Goal: Task Accomplishment & Management: Use online tool/utility

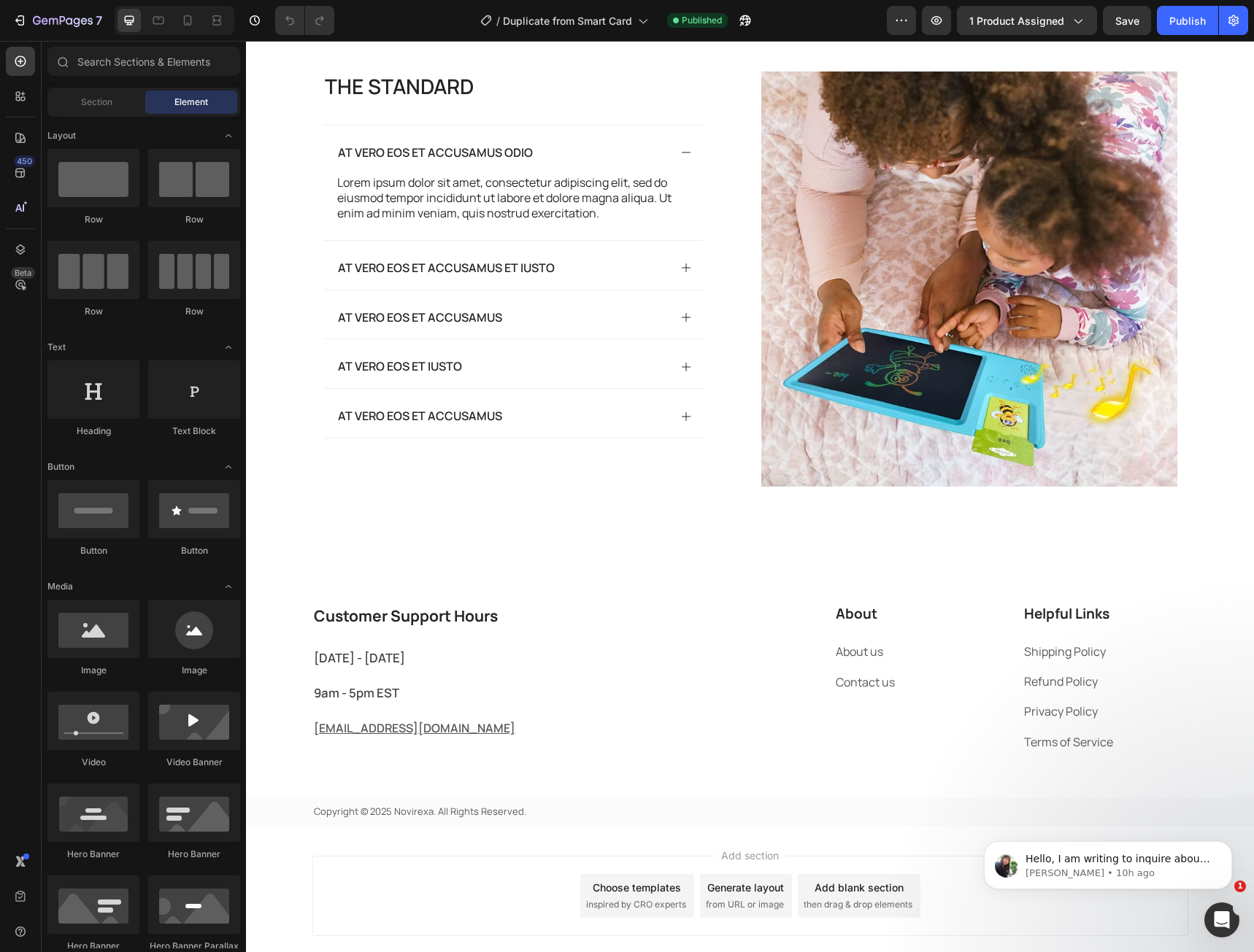
scroll to position [3253, 0]
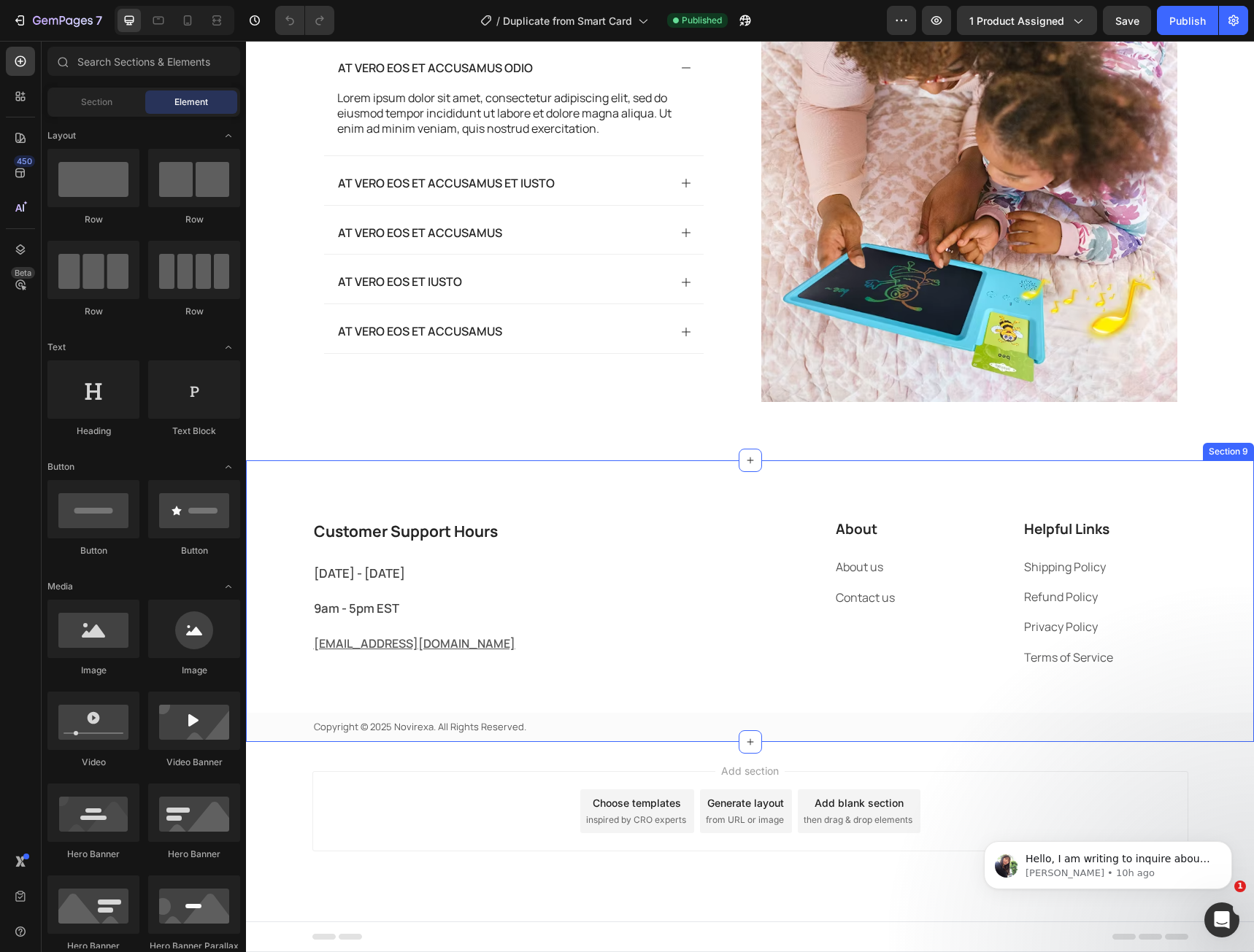
click at [479, 504] on div "Customer Support Hours Heading Monday - Friday Text block 9am - 5pm EST Text bl…" at bounding box center [750, 601] width 1007 height 281
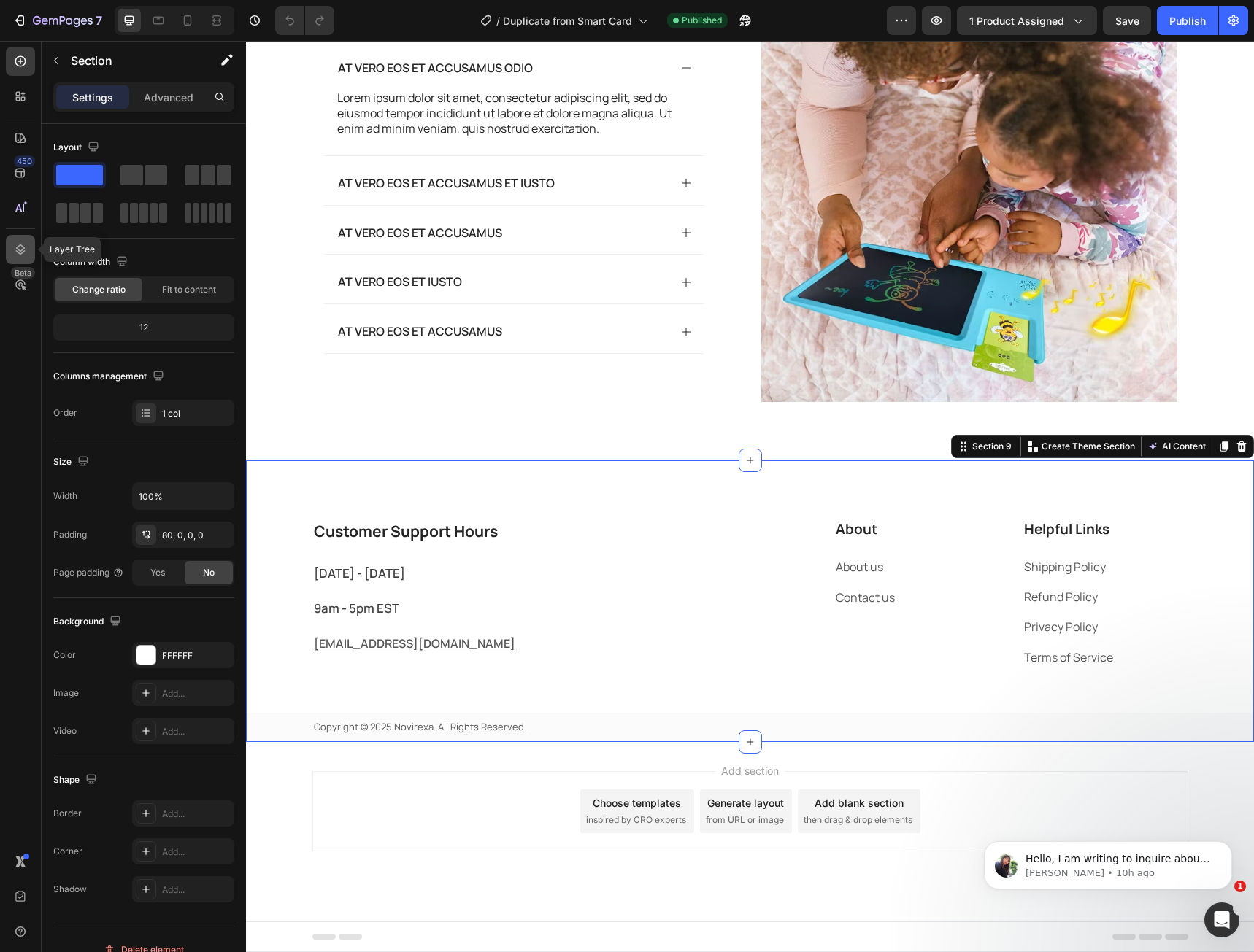
click at [24, 256] on icon at bounding box center [20, 249] width 14 height 14
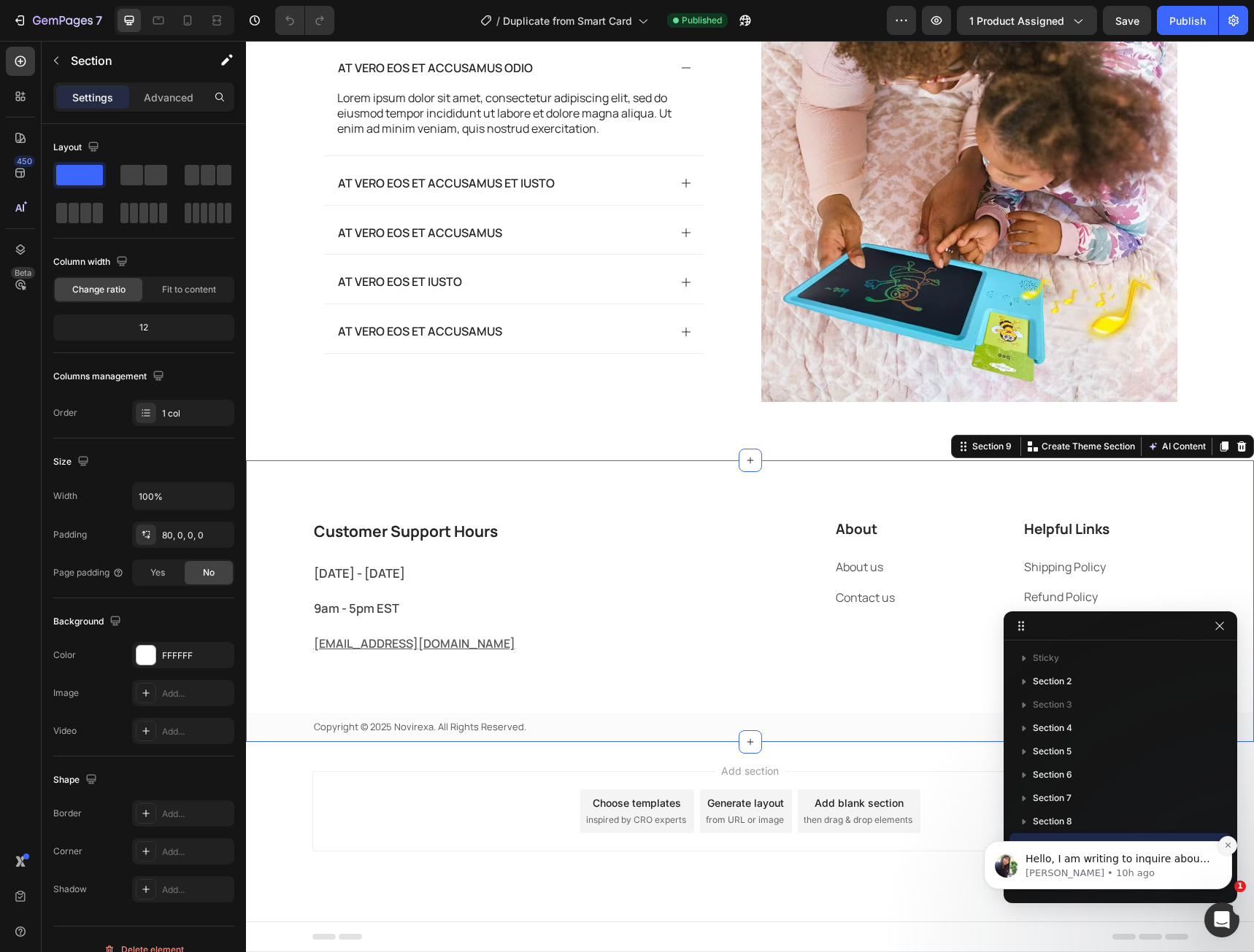
click at [1222, 848] on button "Dismiss notification" at bounding box center [1227, 845] width 19 height 19
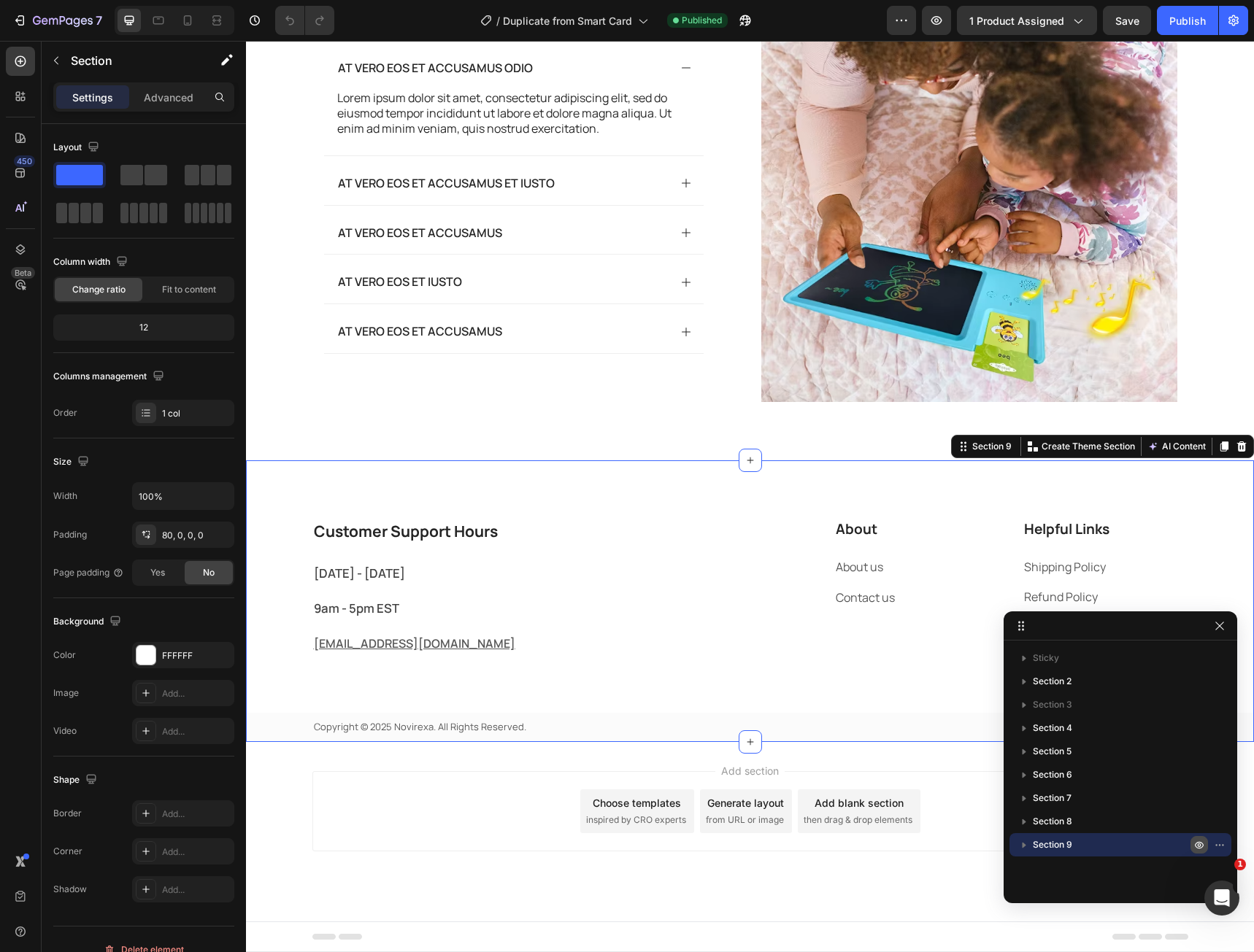
click at [1199, 844] on icon "button" at bounding box center [1199, 844] width 11 height 11
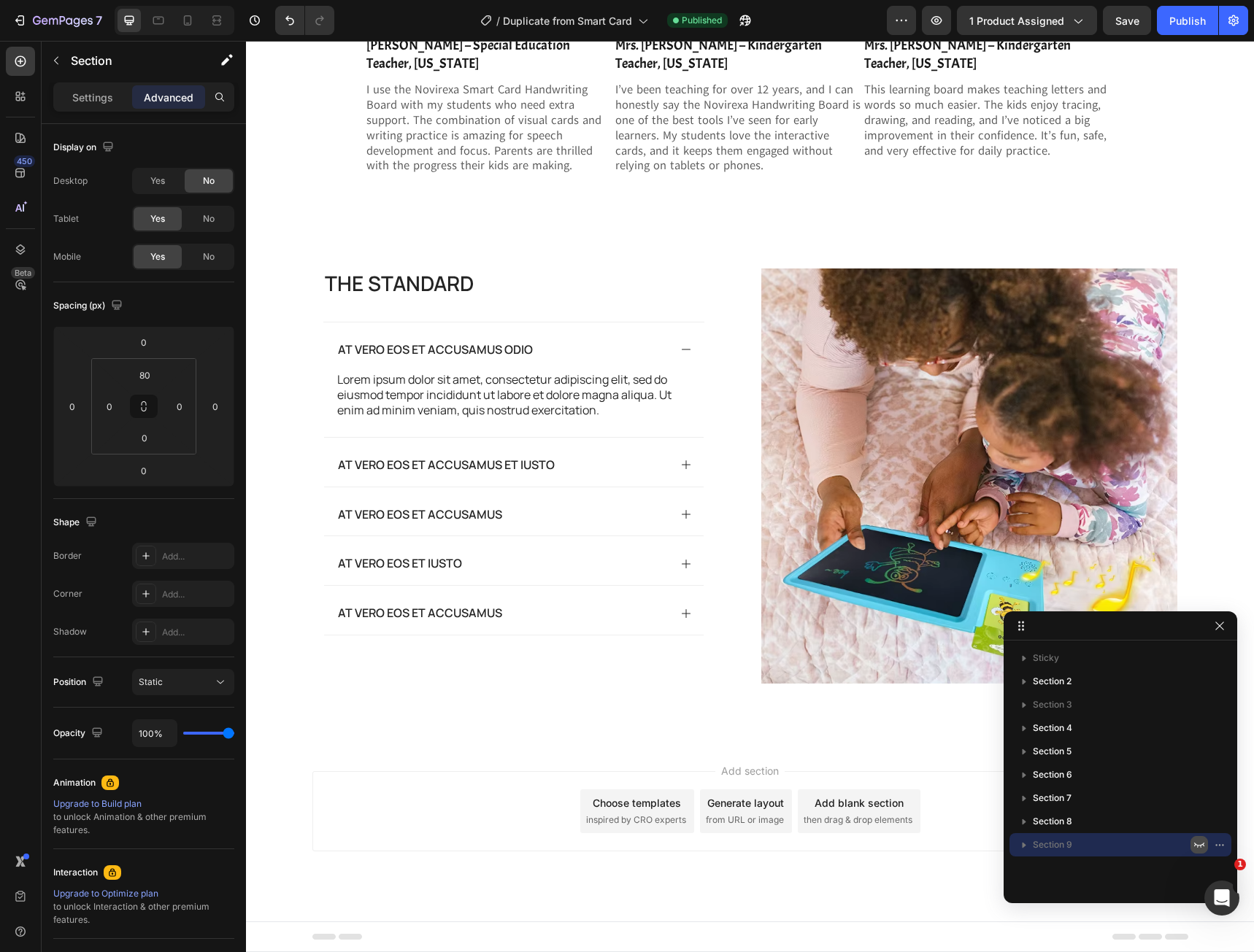
scroll to position [2972, 0]
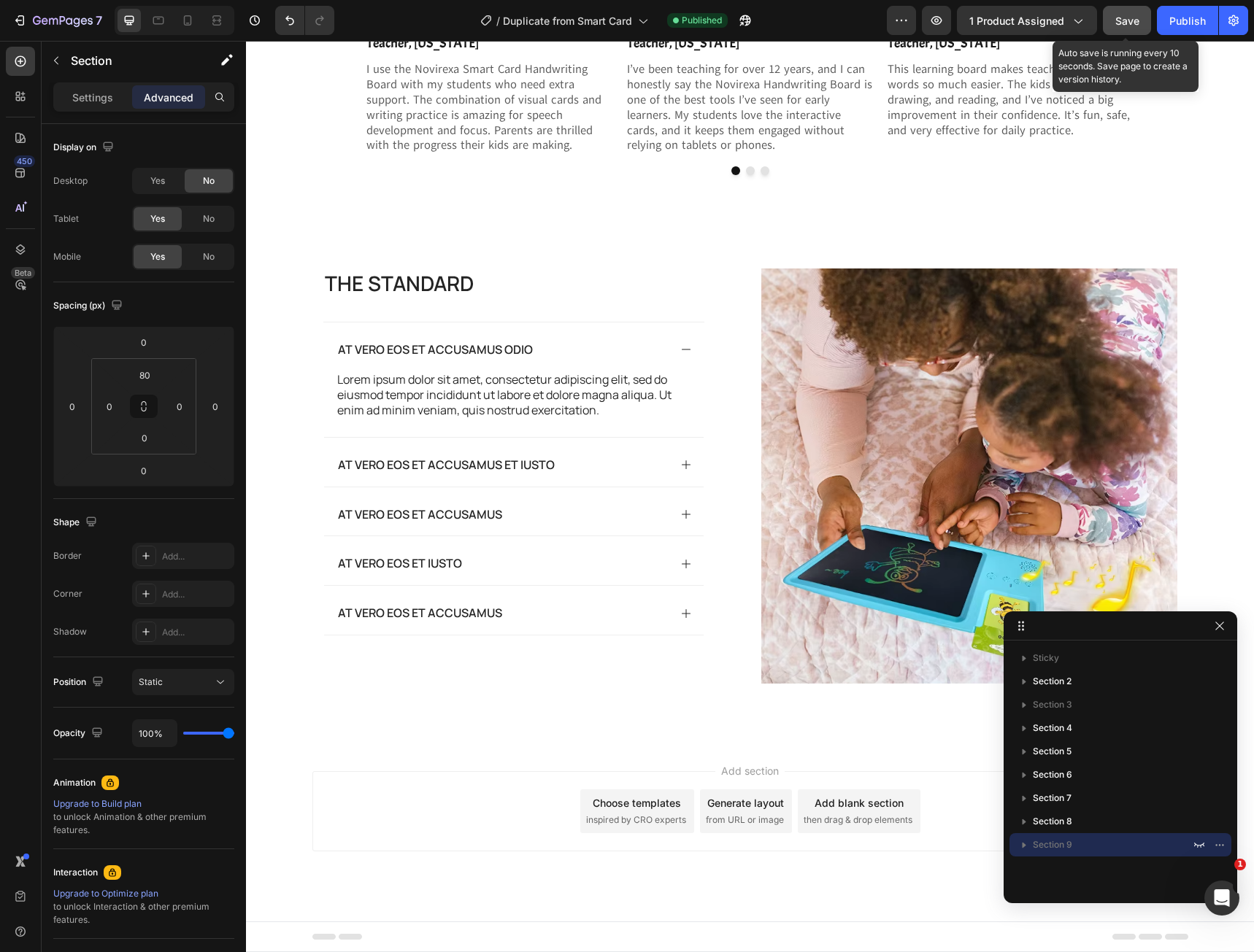
click at [1142, 23] on button "Save" at bounding box center [1127, 20] width 48 height 29
click at [1170, 17] on div "Publish" at bounding box center [1187, 20] width 36 height 15
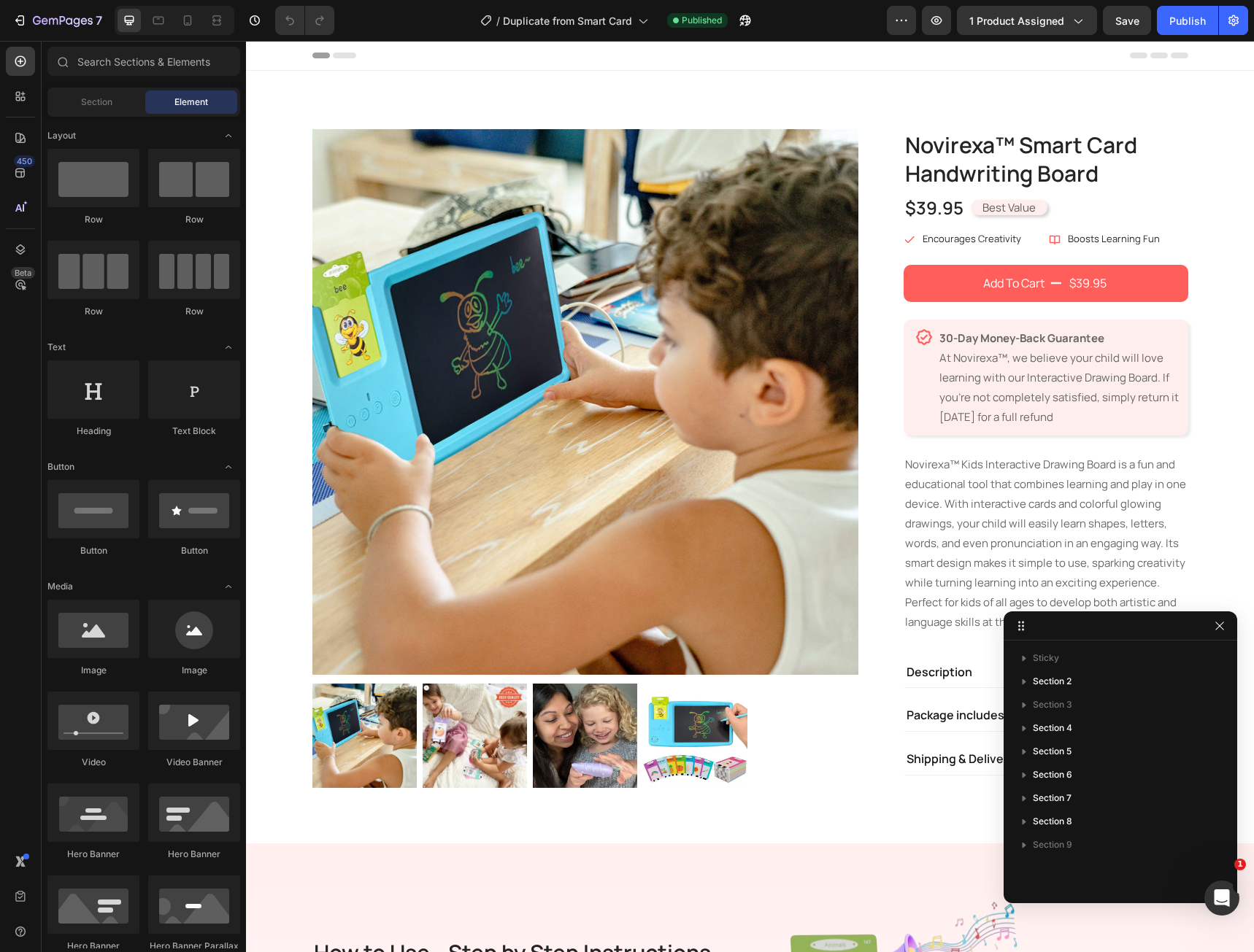
click at [1229, 625] on div at bounding box center [1120, 626] width 234 height 29
drag, startPoint x: 1224, startPoint y: 625, endPoint x: 758, endPoint y: 548, distance: 472.3
click at [1224, 625] on icon "button" at bounding box center [1219, 626] width 11 height 11
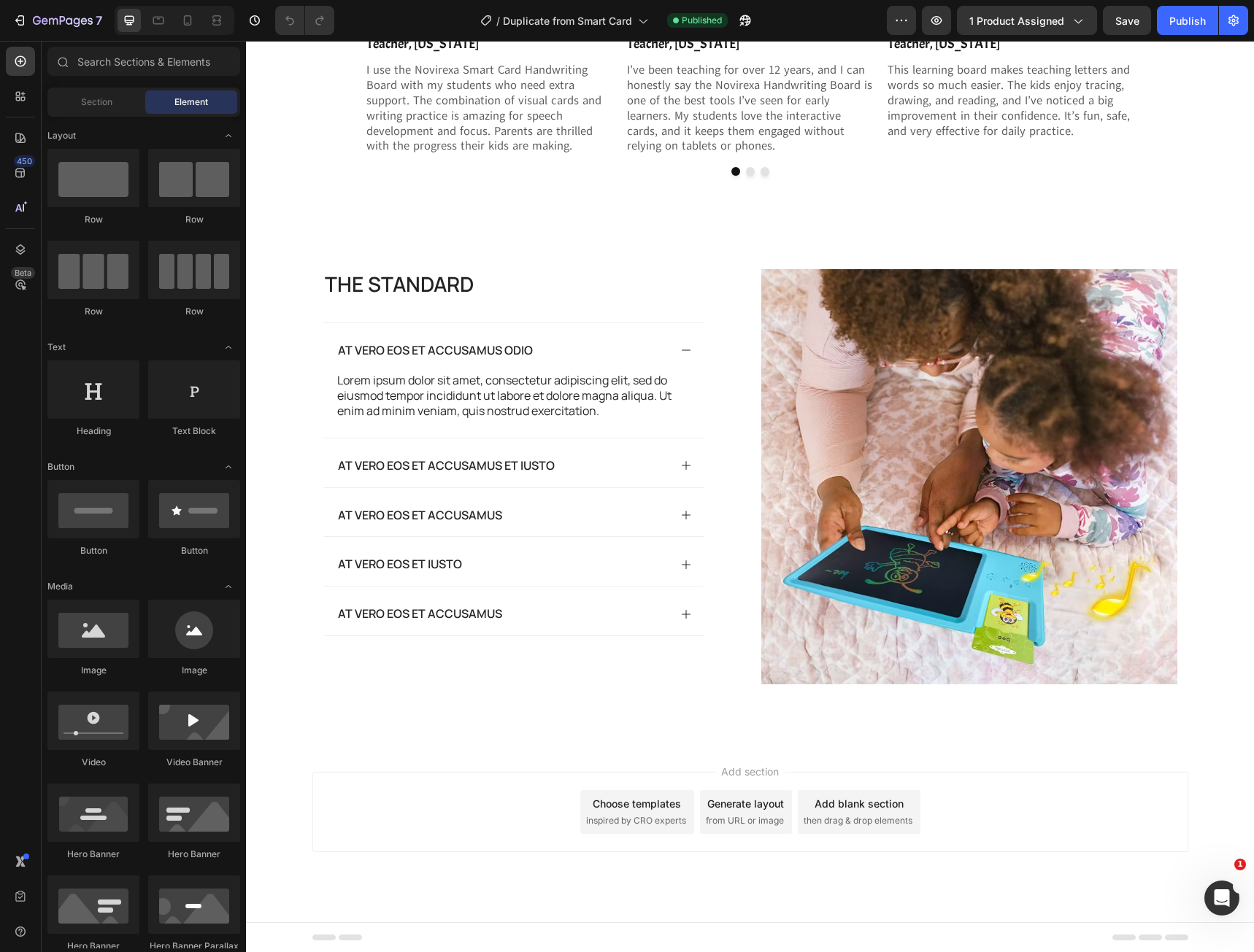
scroll to position [2972, 0]
click at [932, 29] on button "button" at bounding box center [936, 20] width 29 height 29
click at [28, 246] on div at bounding box center [20, 250] width 29 height 29
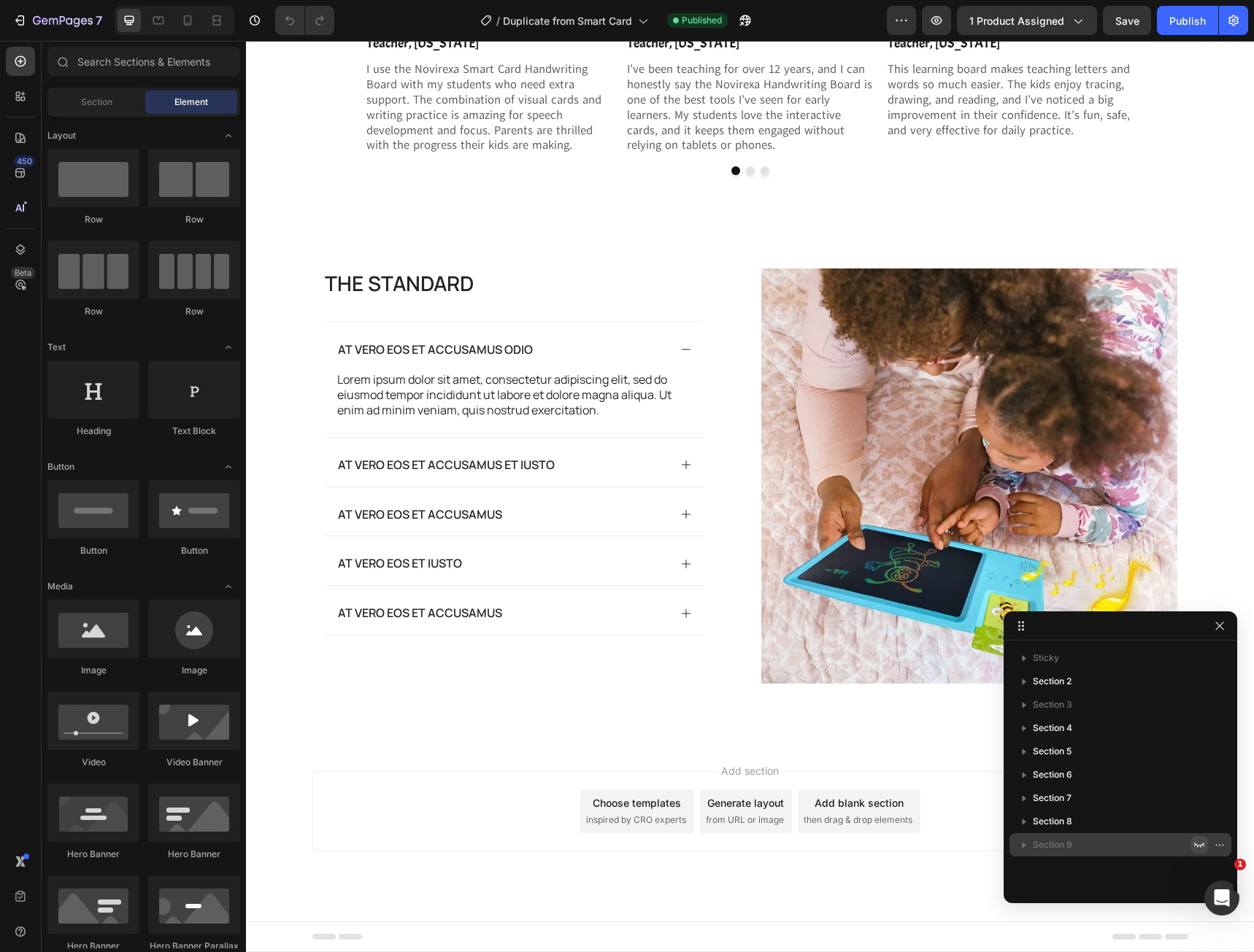
click at [1199, 844] on icon "button" at bounding box center [1199, 844] width 11 height 11
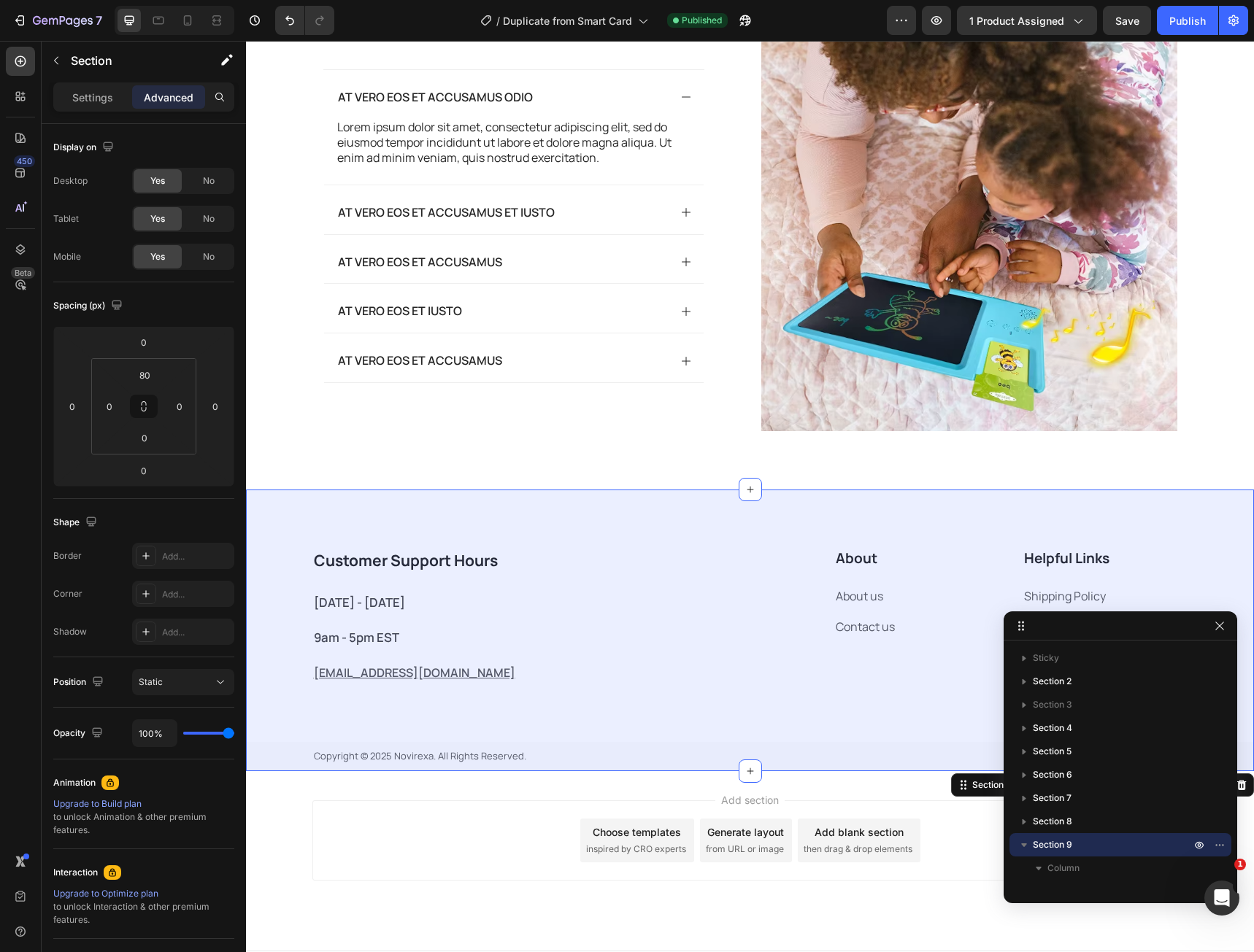
scroll to position [3253, 0]
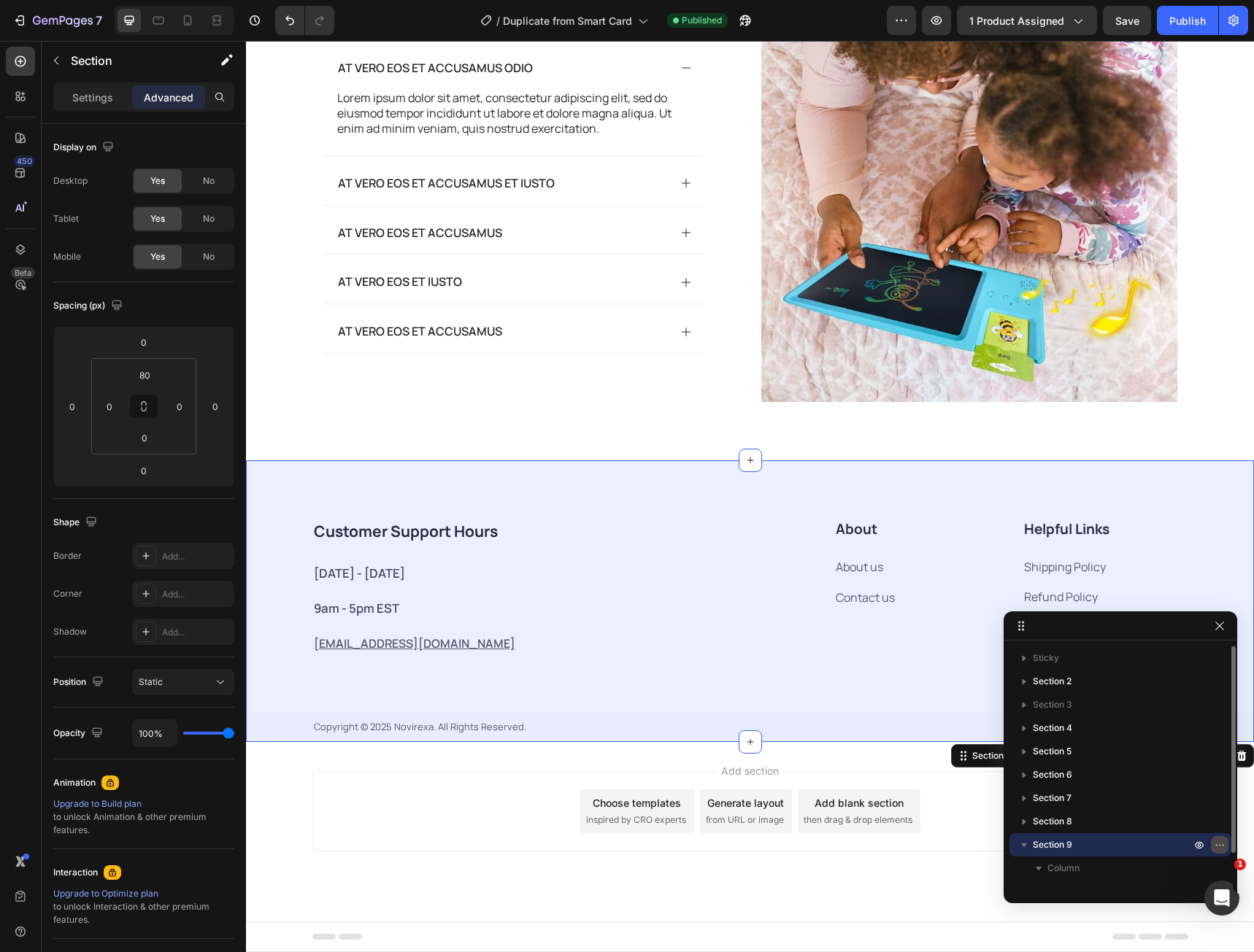
click at [1219, 844] on icon "button" at bounding box center [1219, 844] width 11 height 11
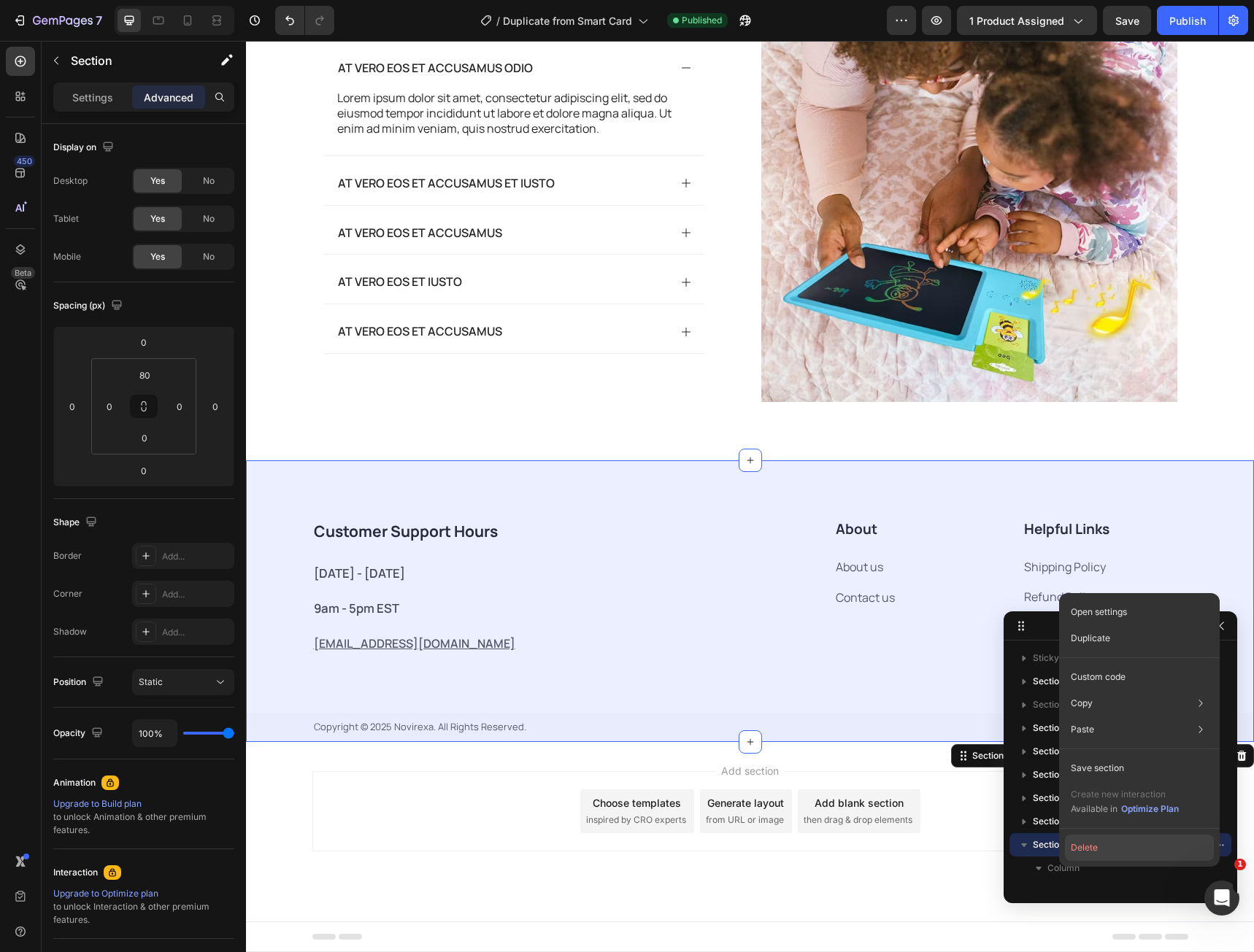
click at [1153, 847] on button "Delete" at bounding box center [1139, 847] width 149 height 27
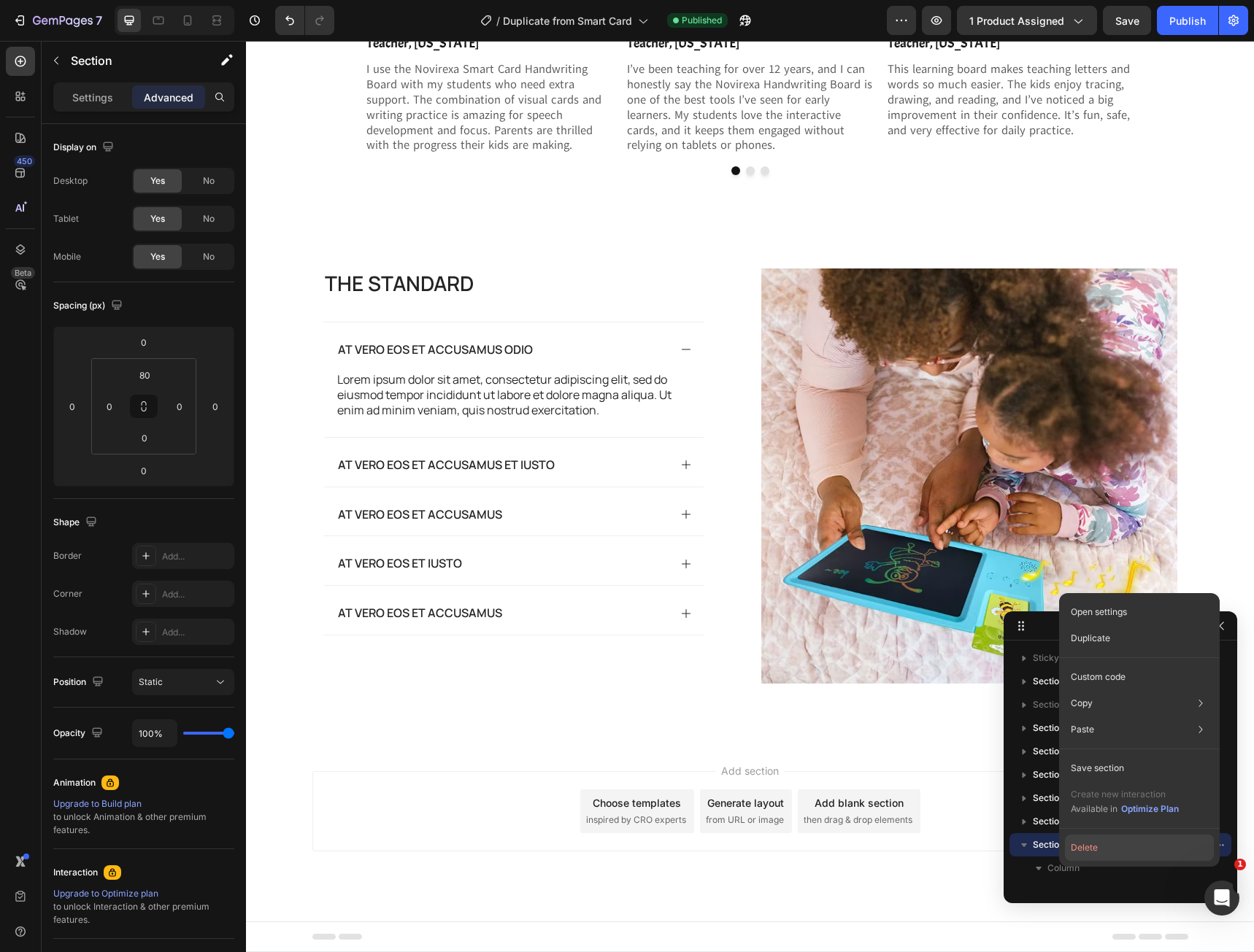
scroll to position [2972, 0]
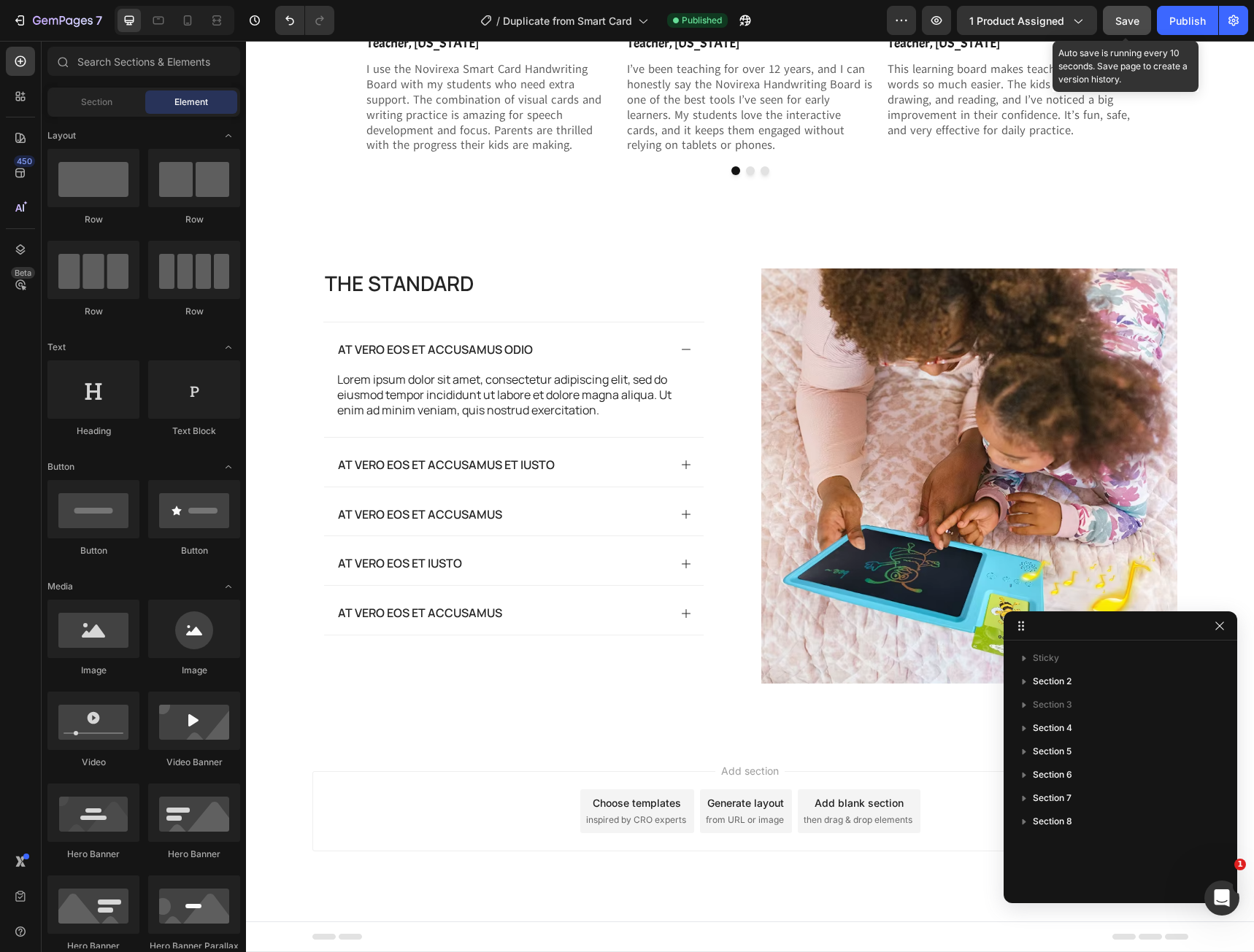
click at [1130, 26] on span "Save" at bounding box center [1127, 20] width 24 height 12
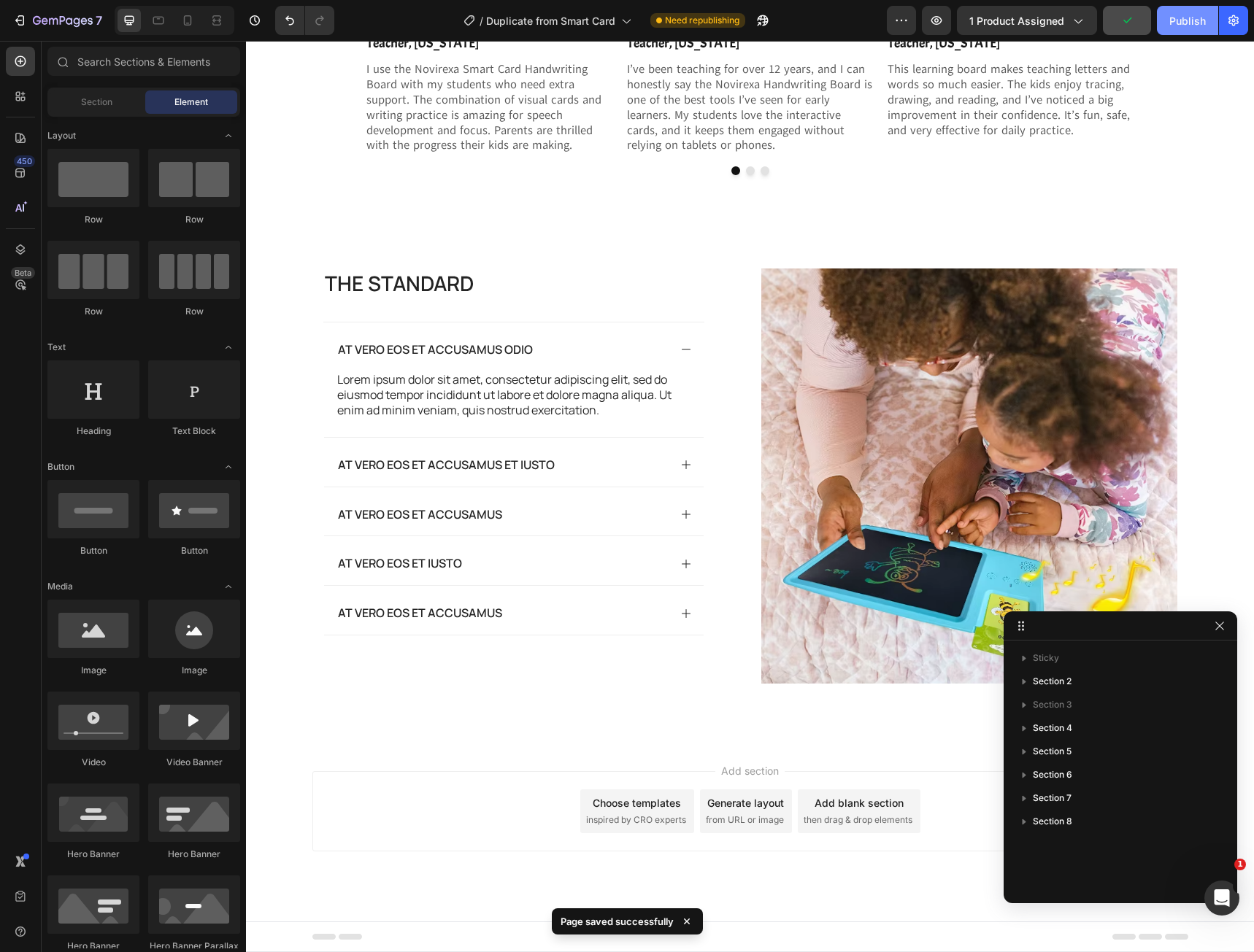
click at [1182, 24] on div "Publish" at bounding box center [1187, 20] width 36 height 15
click at [1224, 625] on icon "button" at bounding box center [1219, 626] width 11 height 11
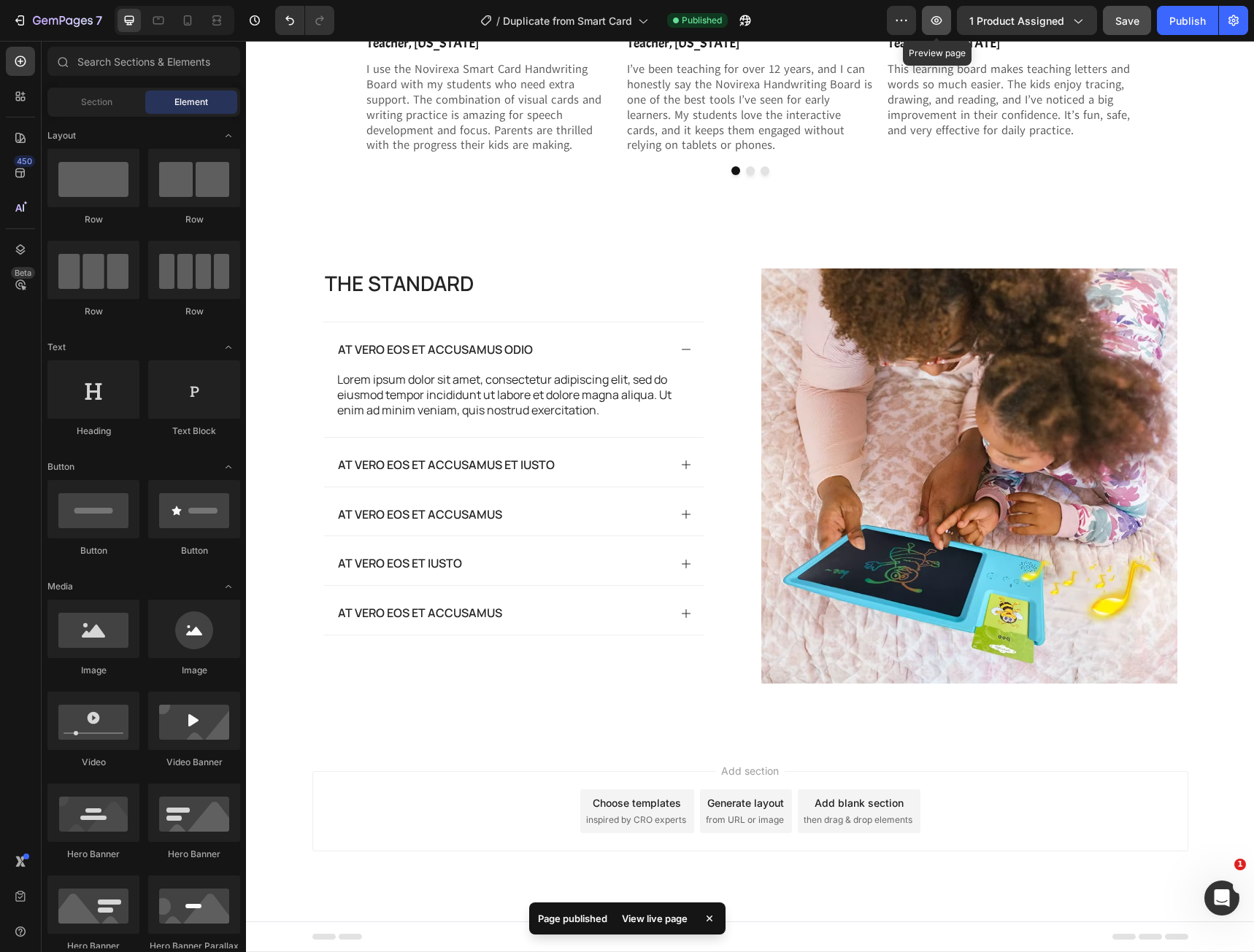
click at [941, 32] on button "button" at bounding box center [936, 20] width 29 height 29
